Goal: Task Accomplishment & Management: Manage account settings

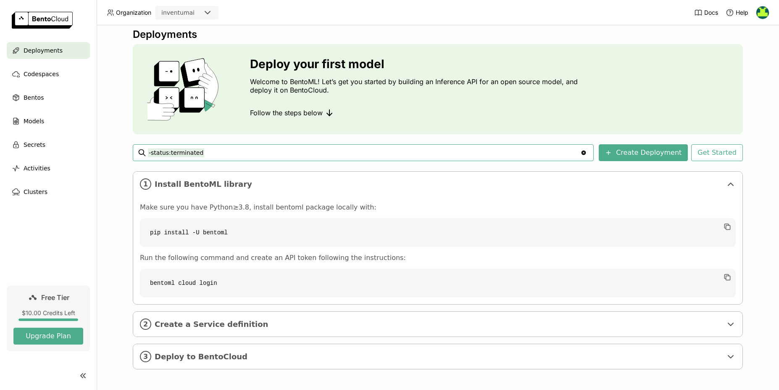
scroll to position [9, 0]
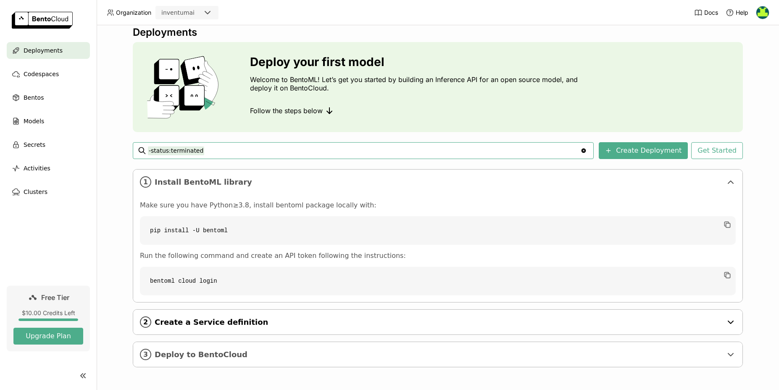
click at [209, 326] on span "Create a Service definition" at bounding box center [439, 321] width 568 height 9
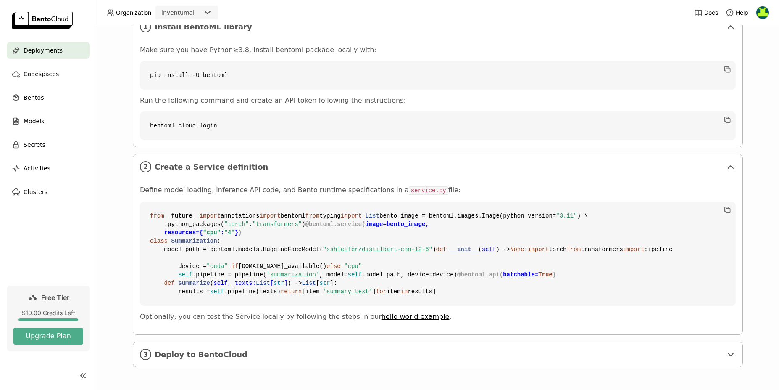
scroll to position [316, 0]
click at [203, 349] on div "3 Deploy to BentoCloud" at bounding box center [438, 354] width 610 height 25
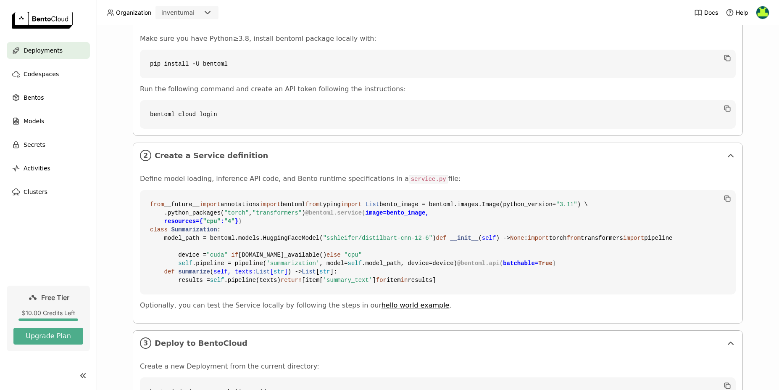
scroll to position [0, 0]
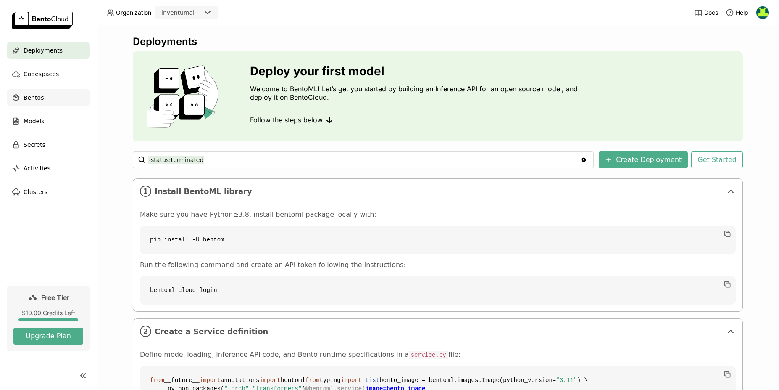
click at [37, 95] on span "Bentos" at bounding box center [34, 97] width 20 height 10
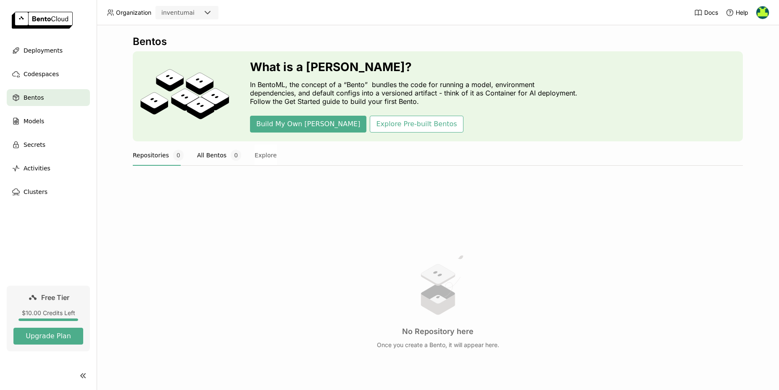
click at [210, 154] on button "All Bentos 0" at bounding box center [219, 155] width 44 height 21
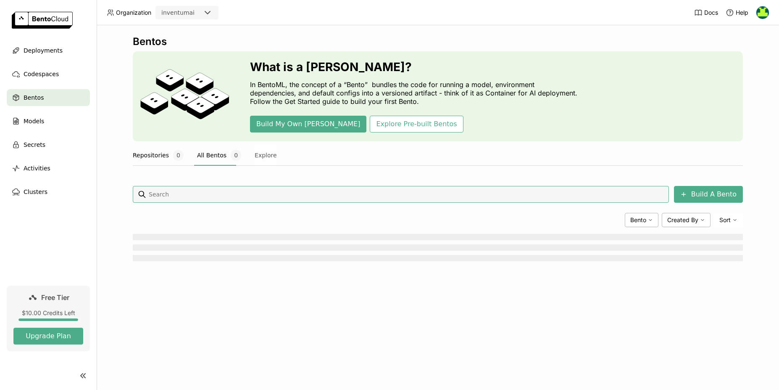
click at [166, 156] on button "Repositories 0" at bounding box center [158, 155] width 51 height 21
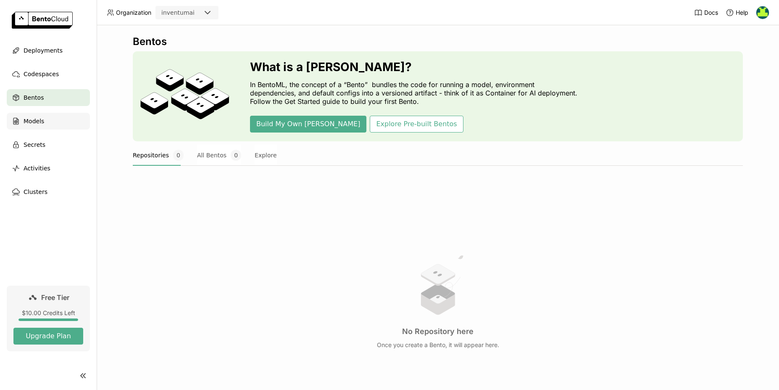
click at [44, 119] on div "Models" at bounding box center [48, 121] width 83 height 17
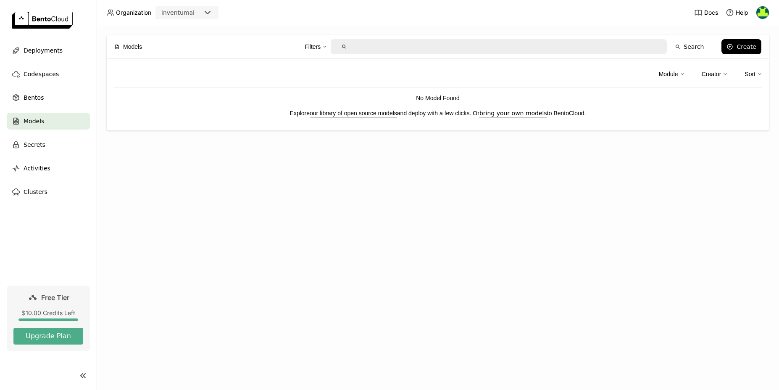
click at [761, 13] on img at bounding box center [763, 12] width 13 height 13
click at [749, 59] on span "API Tokens" at bounding box center [751, 56] width 30 height 8
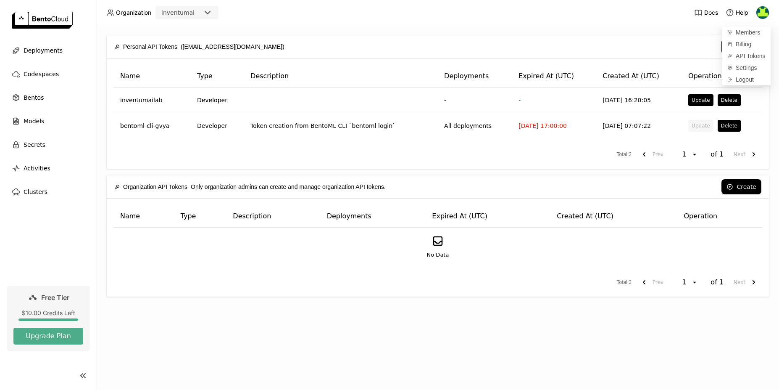
click at [583, 26] on div "Personal API Tokens (talgatbek1@gmail.com) Create Name Type Description Deploym…" at bounding box center [438, 207] width 683 height 364
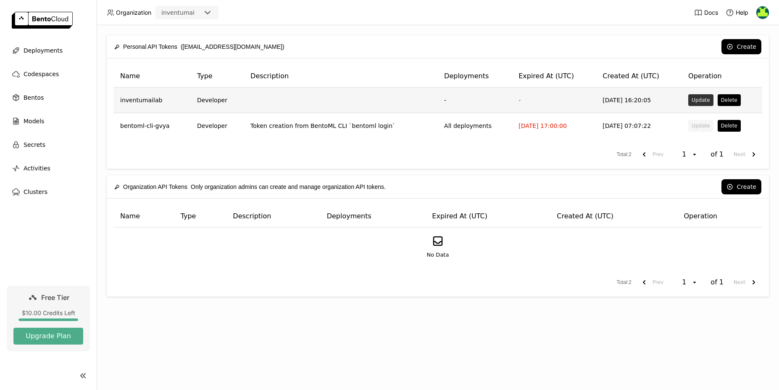
click at [701, 102] on button "Update" at bounding box center [701, 100] width 25 height 12
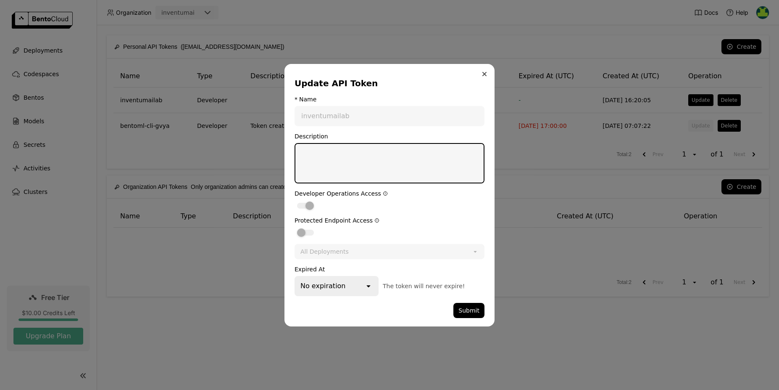
click at [486, 70] on button "Close" at bounding box center [485, 74] width 10 height 10
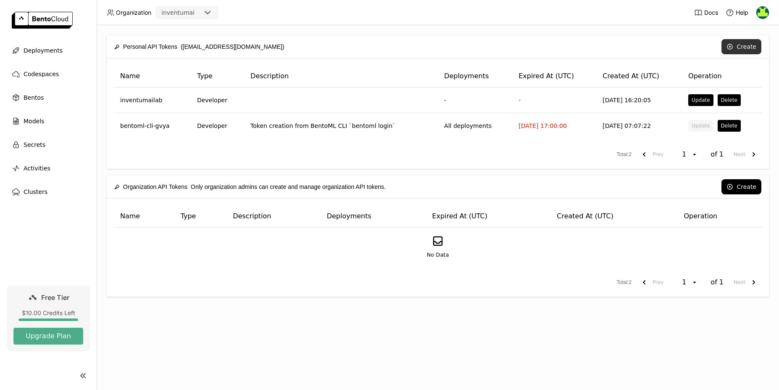
click at [734, 48] on icon at bounding box center [730, 46] width 7 height 7
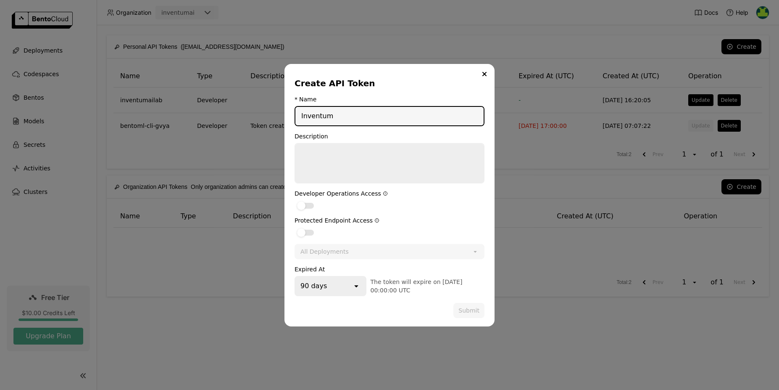
click at [351, 285] on div "90 days" at bounding box center [324, 286] width 57 height 18
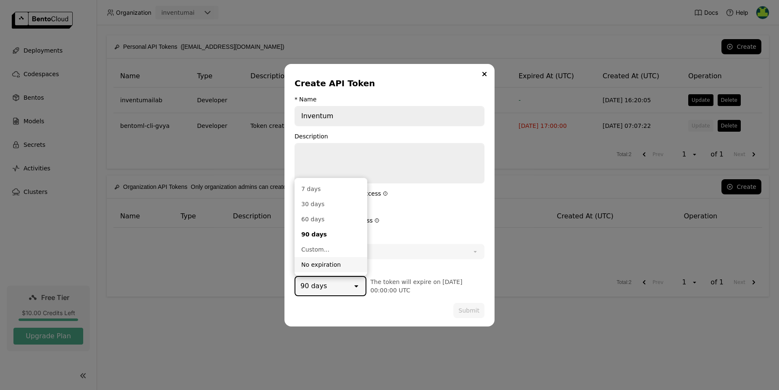
click at [336, 261] on div "No expiration" at bounding box center [330, 264] width 59 height 8
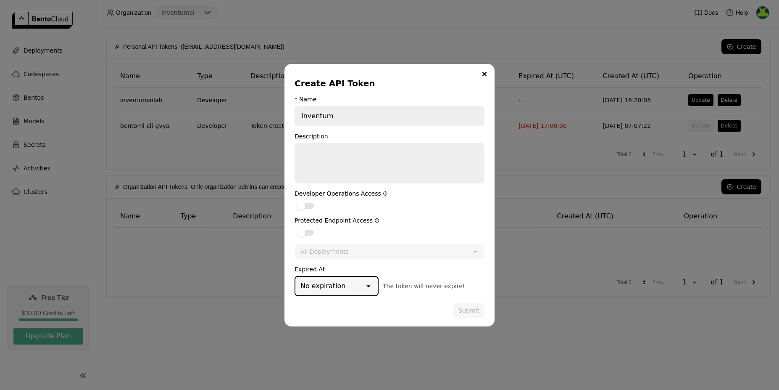
click at [400, 250] on div "All Deployments" at bounding box center [384, 251] width 177 height 13
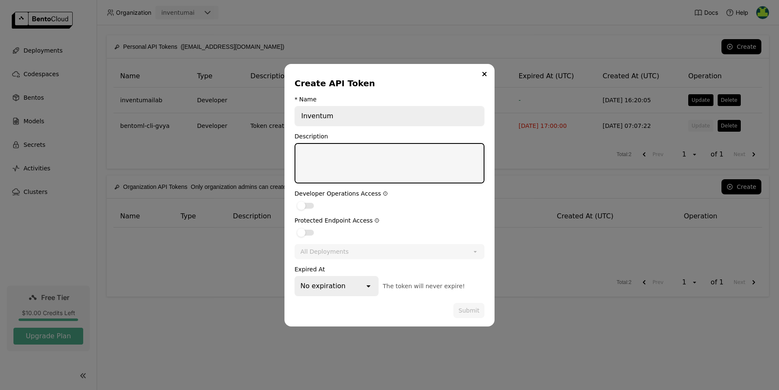
click at [359, 160] on textarea "dialog" at bounding box center [390, 163] width 188 height 39
click at [308, 207] on div "dialog" at bounding box center [305, 206] width 17 height 6
click at [295, 200] on input "dialog" at bounding box center [295, 200] width 0 height 0
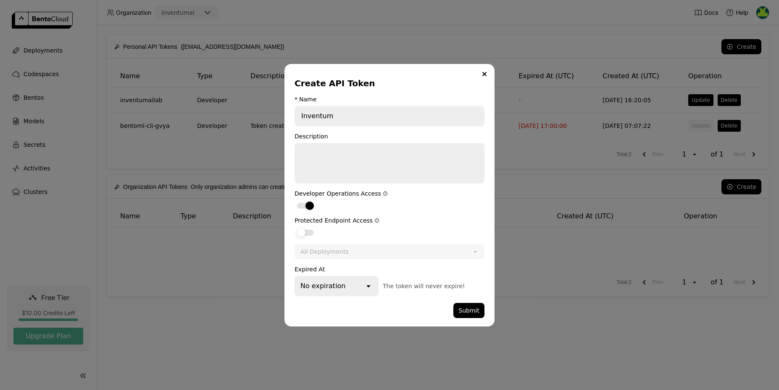
click at [310, 227] on label "dialog" at bounding box center [390, 232] width 190 height 10
click at [295, 227] on input "dialog" at bounding box center [295, 227] width 0 height 0
click at [308, 234] on div "dialog" at bounding box center [310, 232] width 8 height 8
click at [295, 227] on input "dialog" at bounding box center [295, 227] width 0 height 0
click at [325, 249] on div "All Deployments" at bounding box center [325, 251] width 48 height 8
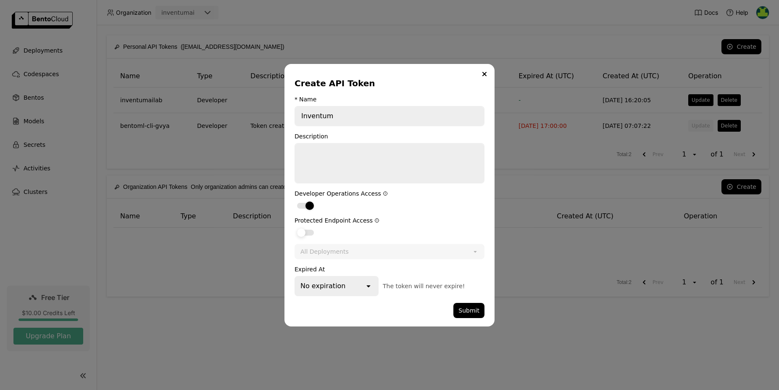
click at [310, 236] on label "dialog" at bounding box center [390, 232] width 190 height 10
click at [295, 227] on input "dialog" at bounding box center [295, 227] width 0 height 0
click at [329, 250] on div "All Deployments" at bounding box center [325, 251] width 48 height 8
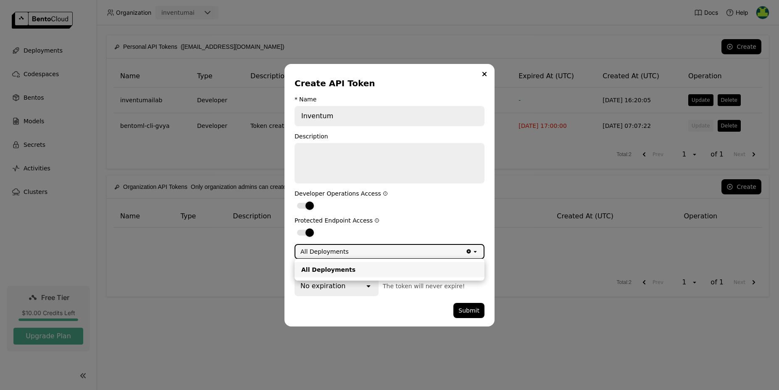
click at [331, 252] on div "All Deployments" at bounding box center [325, 251] width 48 height 8
click at [332, 230] on label "dialog" at bounding box center [390, 232] width 190 height 10
click at [295, 227] on input "dialog" at bounding box center [295, 227] width 0 height 0
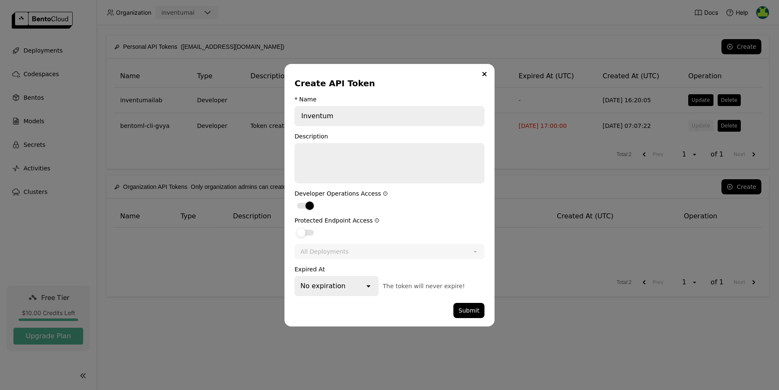
click at [300, 231] on div "dialog" at bounding box center [301, 232] width 8 height 8
click at [295, 227] on input "dialog" at bounding box center [295, 227] width 0 height 0
click at [305, 233] on div "dialog" at bounding box center [305, 233] width 17 height 6
click at [295, 227] on input "dialog" at bounding box center [295, 227] width 0 height 0
click at [475, 314] on button "Submit" at bounding box center [469, 310] width 31 height 15
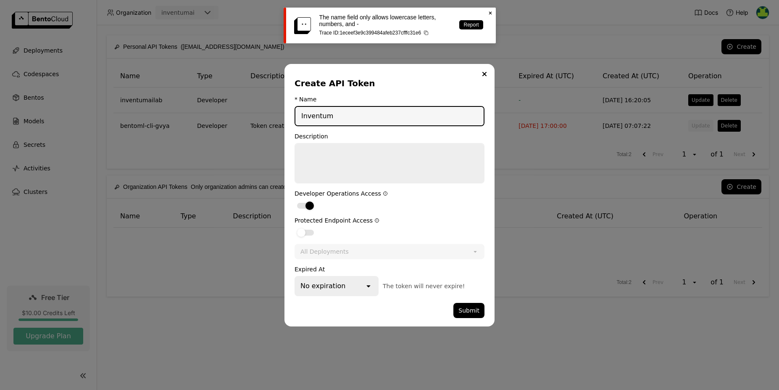
drag, startPoint x: 304, startPoint y: 120, endPoint x: 296, endPoint y: 119, distance: 8.0
click at [296, 119] on input "Inventum" at bounding box center [390, 116] width 188 height 18
type input "inventum"
click at [469, 309] on button "Submit" at bounding box center [469, 310] width 31 height 15
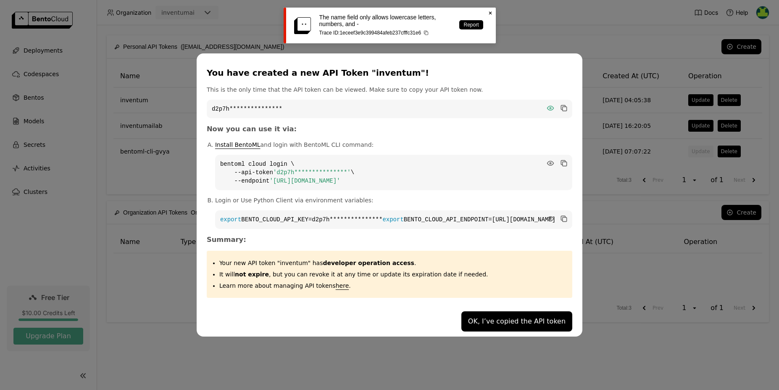
click at [548, 106] on icon "dialog" at bounding box center [551, 108] width 6 height 4
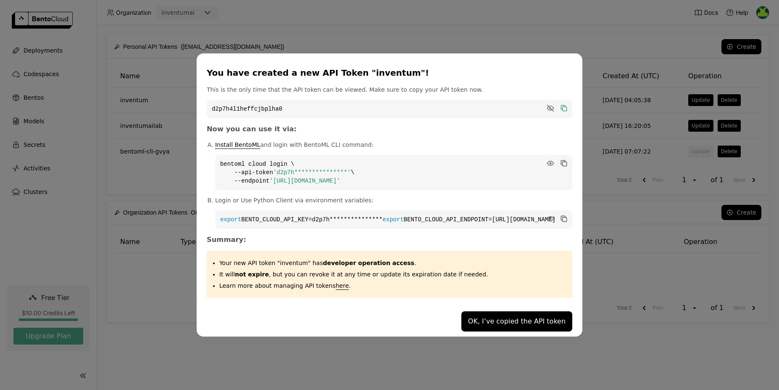
click at [561, 105] on icon "dialog" at bounding box center [563, 107] width 4 height 4
click at [478, 327] on button "OK, I’ve copied the API token" at bounding box center [517, 321] width 111 height 20
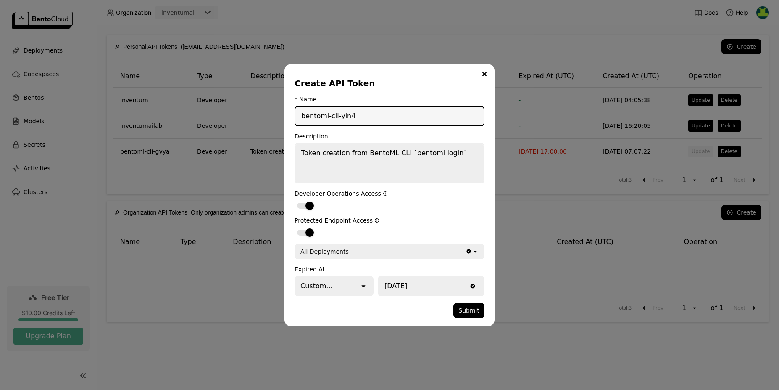
click at [430, 288] on input "[DATE]" at bounding box center [423, 286] width 89 height 18
click at [435, 76] on div "Create API Token * Name bentoml-cli-yln4 Description Token creation from BentoM…" at bounding box center [390, 195] width 210 height 262
click at [353, 287] on div "Custom..." at bounding box center [328, 286] width 64 height 18
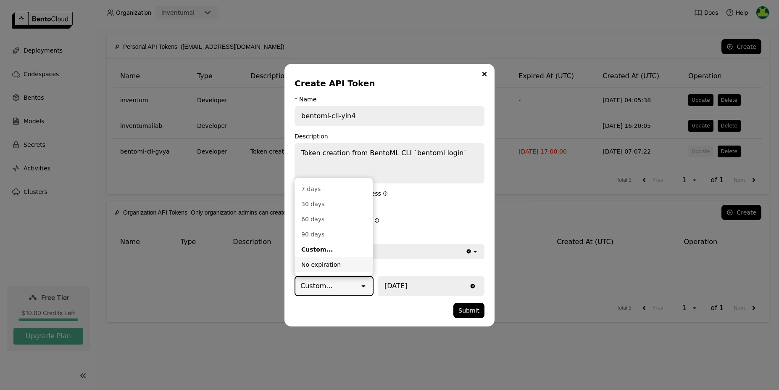
click at [336, 268] on div "No expiration" at bounding box center [333, 264] width 65 height 8
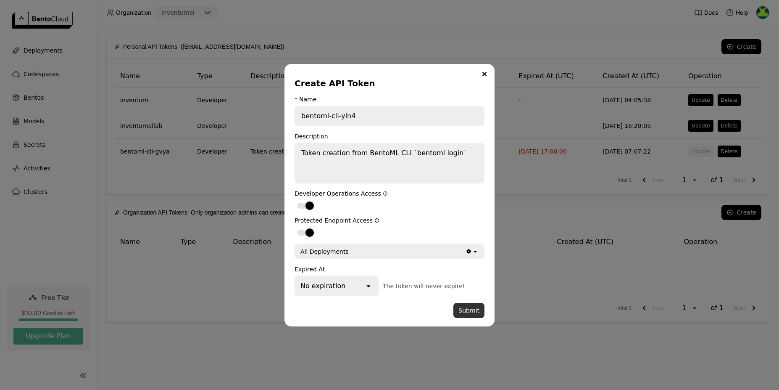
click at [474, 310] on button "Submit" at bounding box center [469, 310] width 31 height 15
